Goal: Task Accomplishment & Management: Manage account settings

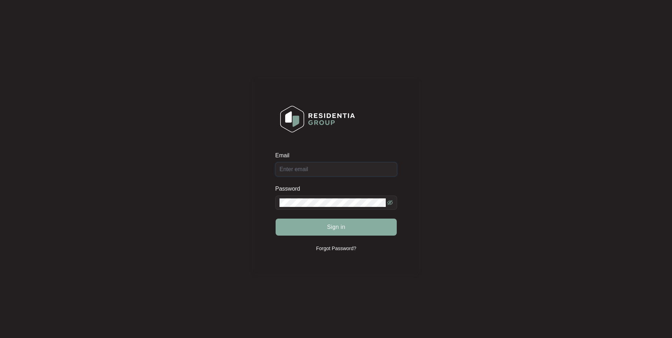
type input "[EMAIL_ADDRESS][DOMAIN_NAME]"
click at [339, 226] on span "Sign in" at bounding box center [336, 227] width 18 height 9
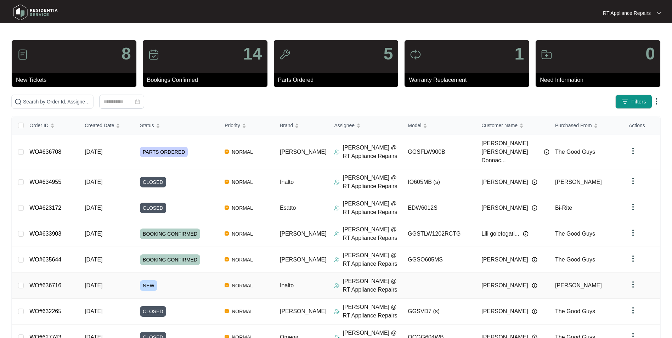
click at [57, 261] on link "WO#636716" at bounding box center [45, 285] width 32 height 6
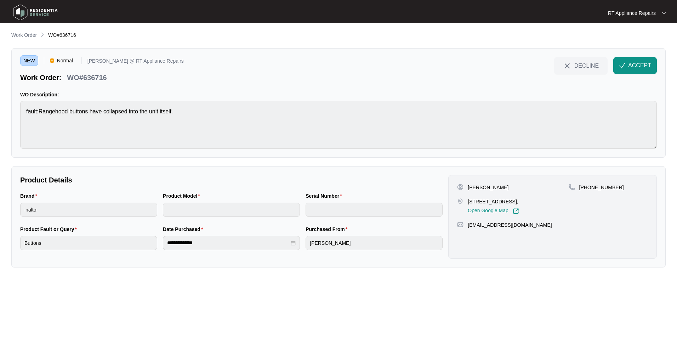
click at [69, 78] on div "WO#636716" at bounding box center [86, 76] width 45 height 12
drag, startPoint x: 69, startPoint y: 78, endPoint x: 108, endPoint y: 78, distance: 38.6
click at [108, 78] on div "WO#636716" at bounding box center [86, 76] width 45 height 12
copy p "WO#636716"
drag, startPoint x: 638, startPoint y: 68, endPoint x: 614, endPoint y: 81, distance: 28.1
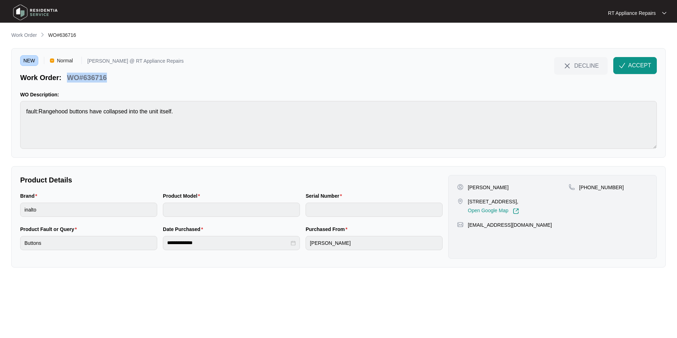
click at [536, 68] on span "ACCEPT" at bounding box center [639, 65] width 23 height 9
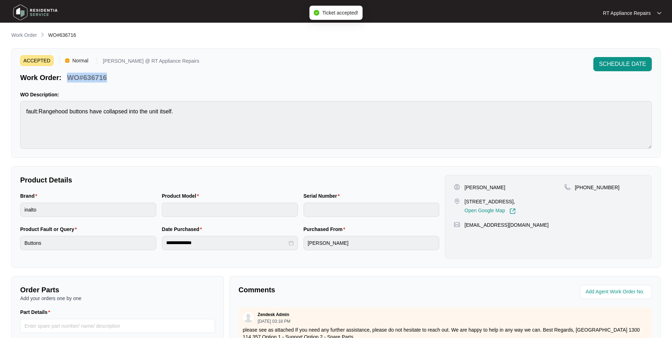
drag, startPoint x: 466, startPoint y: 188, endPoint x: 524, endPoint y: 216, distance: 63.9
click at [536, 227] on div "[PERSON_NAME] [STREET_ADDRESS][PERSON_NAME], Open Google Map [PHONE_NUMBER] [EM…" at bounding box center [548, 217] width 207 height 84
click at [463, 185] on div "[PERSON_NAME]" at bounding box center [509, 187] width 110 height 7
drag, startPoint x: 465, startPoint y: 187, endPoint x: 543, endPoint y: 232, distance: 90.2
click at [536, 232] on div "[PERSON_NAME] [STREET_ADDRESS][PERSON_NAME], Open Google Map [PHONE_NUMBER] [EM…" at bounding box center [548, 217] width 207 height 84
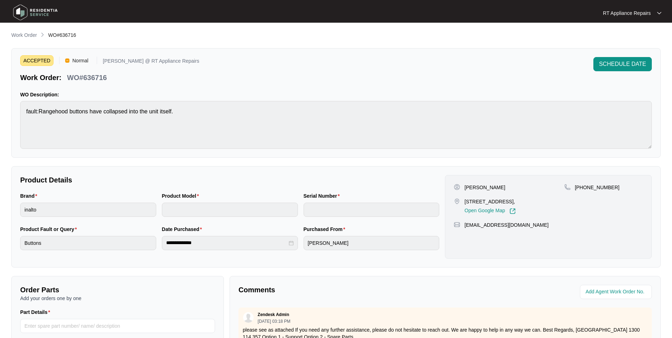
copy div "[PERSON_NAME] [STREET_ADDRESS][PERSON_NAME], Open Google Map [PHONE_NUMBER] [EM…"
click at [536, 64] on span "SCHEDULE DATE" at bounding box center [622, 64] width 47 height 9
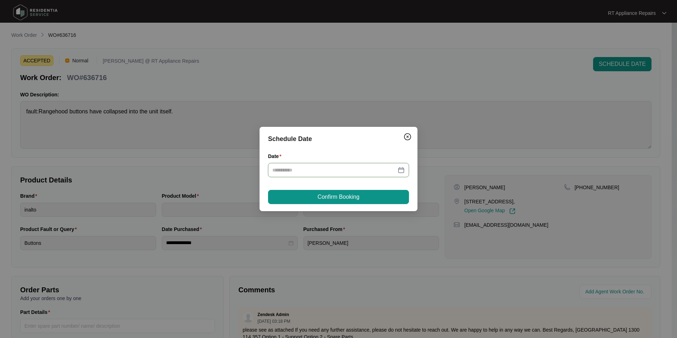
click at [289, 173] on input "Date" at bounding box center [334, 170] width 124 height 8
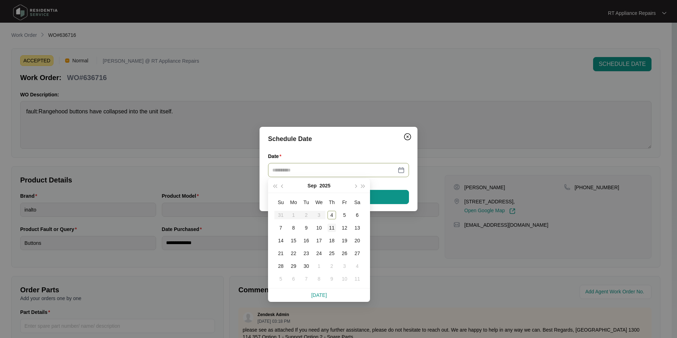
type input "**********"
click at [332, 231] on div "11" at bounding box center [332, 228] width 9 height 9
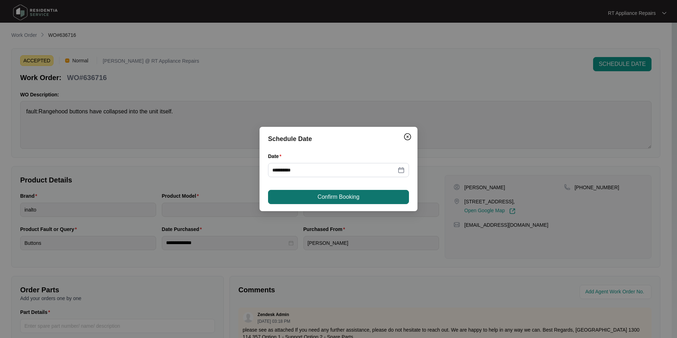
click at [341, 199] on span "Confirm Booking" at bounding box center [339, 197] width 42 height 9
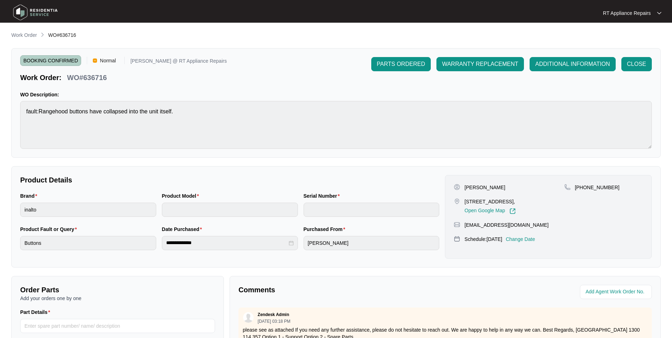
click at [71, 80] on p "WO#636716" at bounding box center [87, 78] width 40 height 10
drag, startPoint x: 69, startPoint y: 80, endPoint x: 108, endPoint y: 79, distance: 39.7
click at [108, 79] on div "WO#636716" at bounding box center [86, 76] width 45 height 12
copy p "WO#636716"
click at [175, 76] on div "Work Order: WO#636716" at bounding box center [123, 76] width 207 height 12
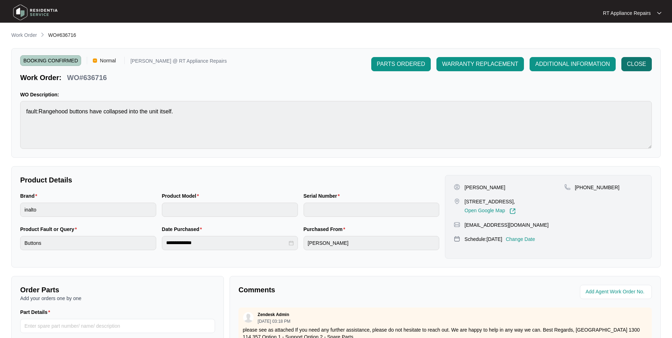
click at [536, 66] on span "CLOSE" at bounding box center [636, 64] width 19 height 9
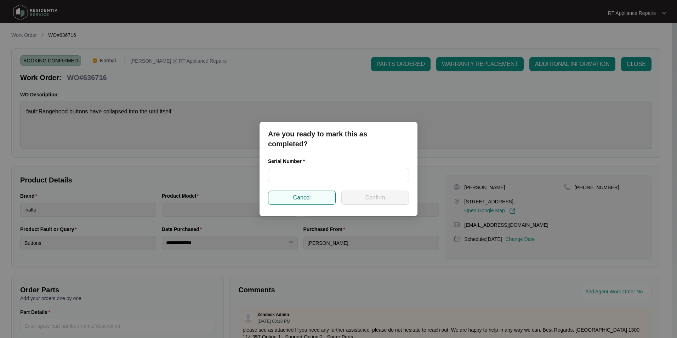
click at [312, 201] on button "Cancel" at bounding box center [302, 198] width 68 height 14
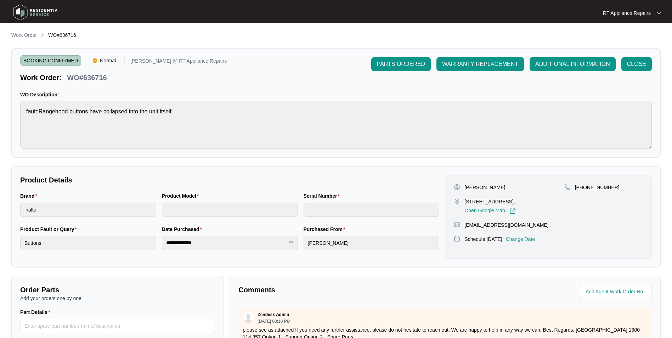
click at [536, 15] on div "RT Appliance Repairs" at bounding box center [632, 13] width 58 height 7
click at [536, 37] on p "Log Out" at bounding box center [638, 37] width 36 height 7
